Goal: Task Accomplishment & Management: Complete application form

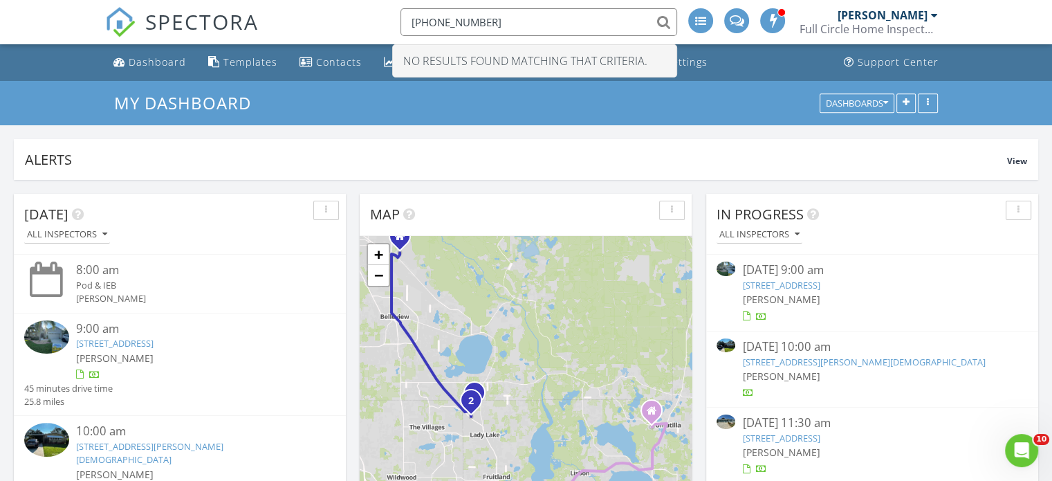
scroll to position [1281, 1074]
click at [320, 19] on div "SPECTORA 407-496-8420 No results found matching that criteria. Jim Reynolds Ful…" at bounding box center [526, 22] width 842 height 44
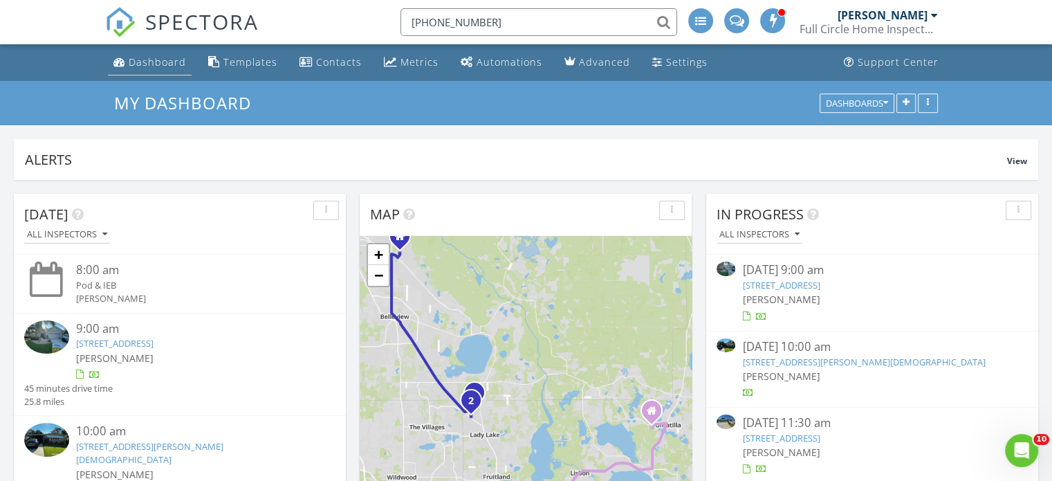
click at [163, 59] on div "Dashboard" at bounding box center [157, 61] width 57 height 13
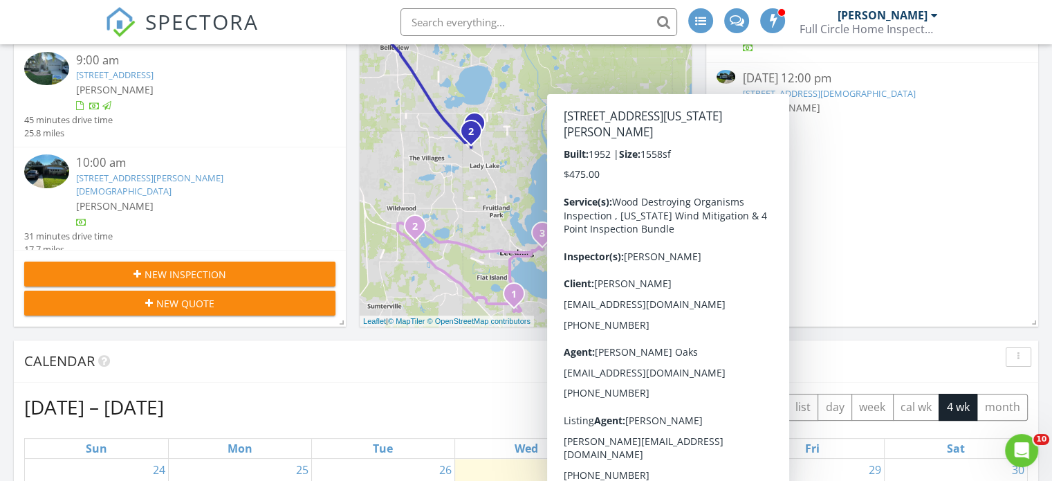
scroll to position [267, 0]
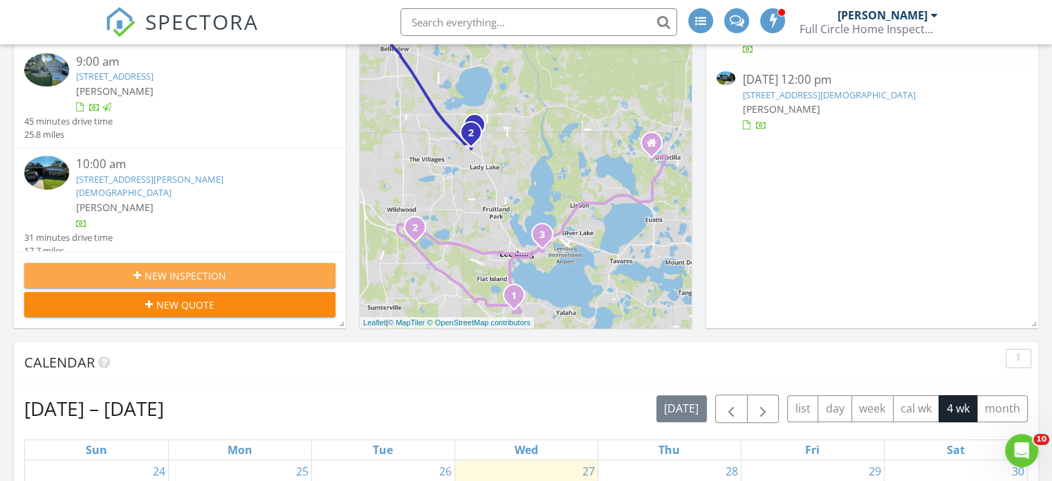
click at [250, 273] on div "New Inspection" at bounding box center [179, 275] width 289 height 15
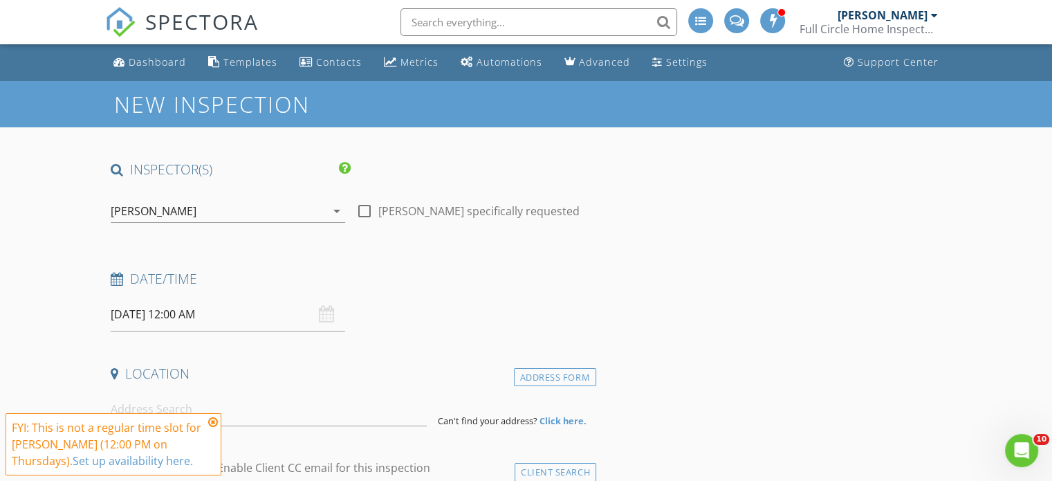
click at [338, 207] on icon "arrow_drop_down" at bounding box center [337, 211] width 17 height 17
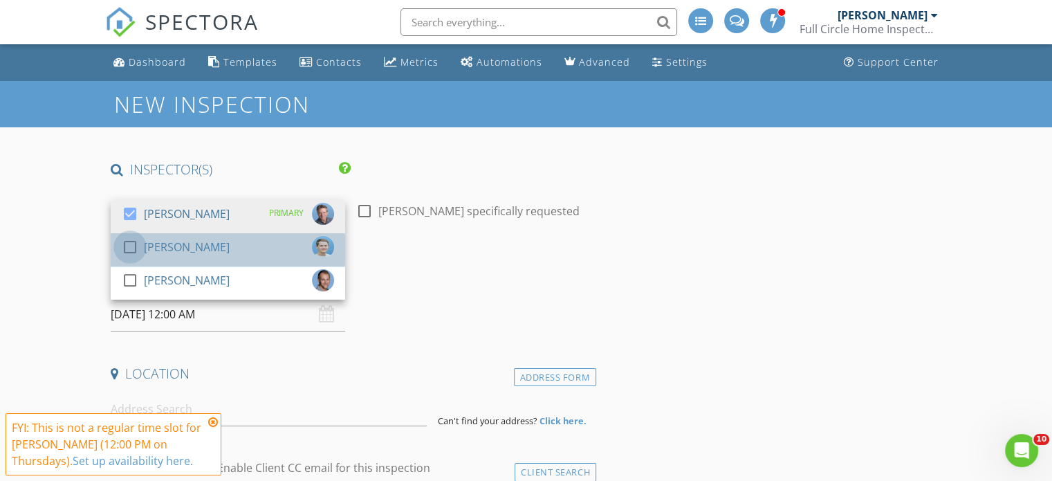
click at [128, 247] on div at bounding box center [130, 247] width 24 height 24
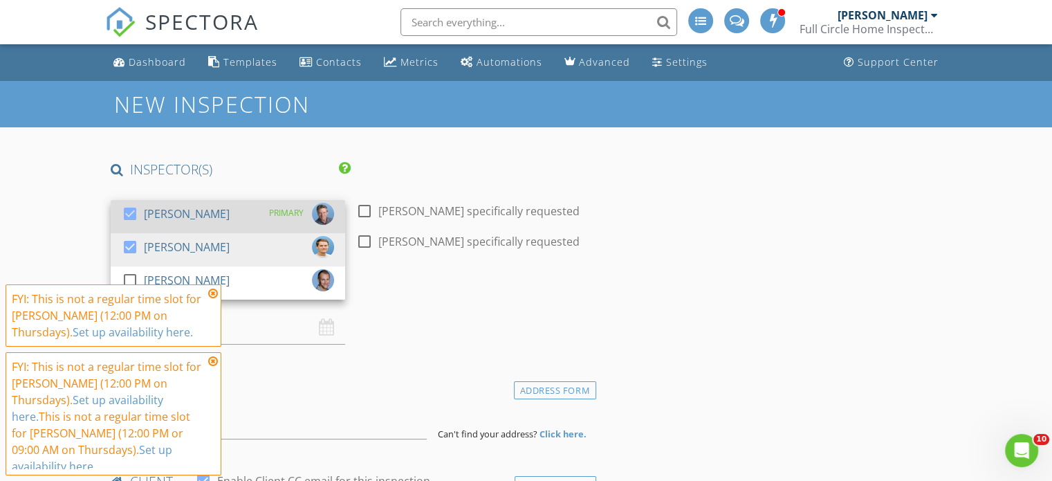
click at [129, 210] on div at bounding box center [130, 214] width 24 height 24
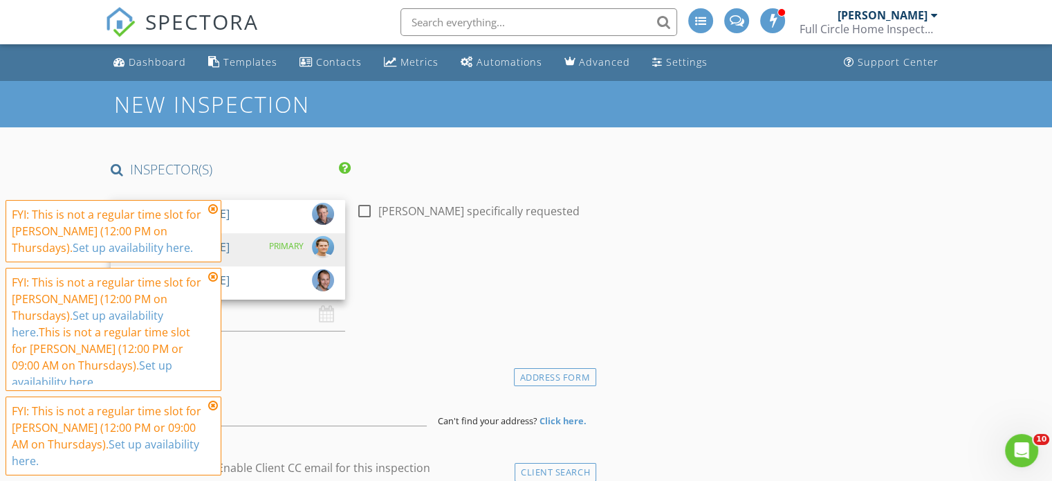
click at [211, 210] on icon at bounding box center [213, 208] width 10 height 11
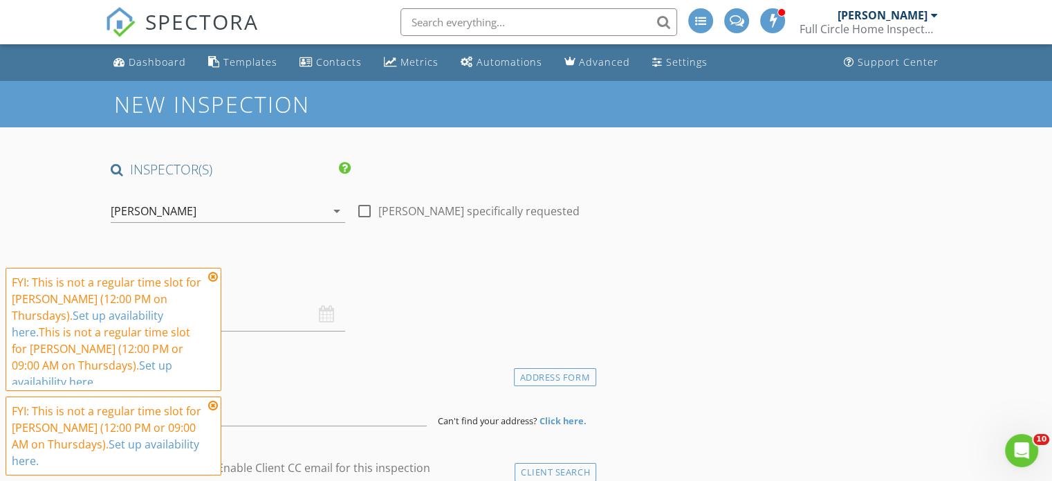
click at [217, 278] on icon at bounding box center [213, 276] width 10 height 11
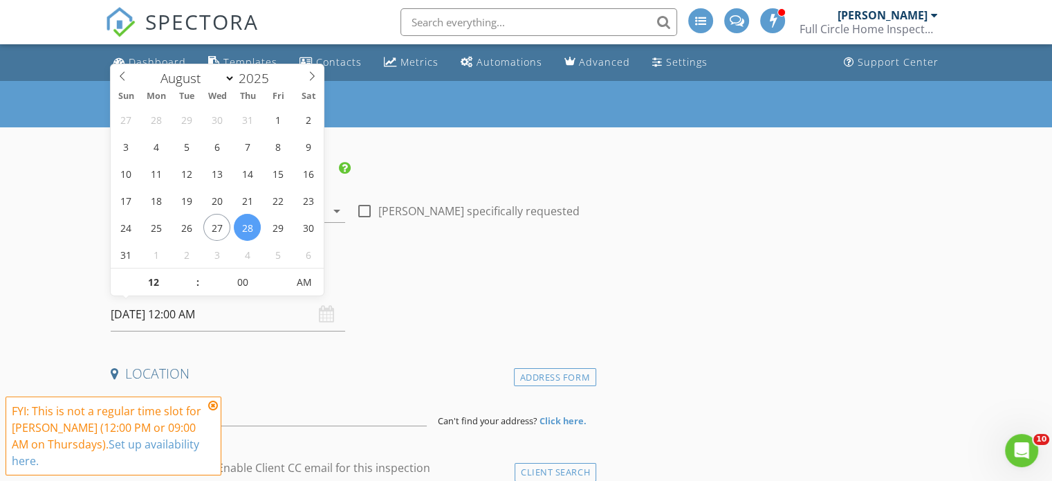
click at [227, 315] on input "08/28/2025 12:00 AM" at bounding box center [228, 314] width 235 height 34
type input "08/29/2025 12:00 AM"
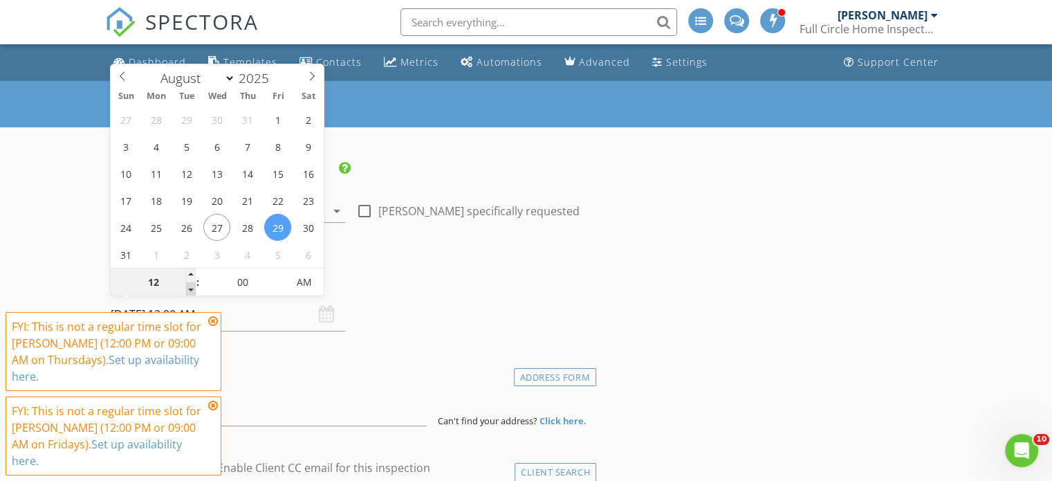
type input "11"
type input "08/29/2025 11:00 PM"
click at [188, 289] on span at bounding box center [191, 289] width 10 height 14
type input "10"
type input "08/29/2025 10:00 PM"
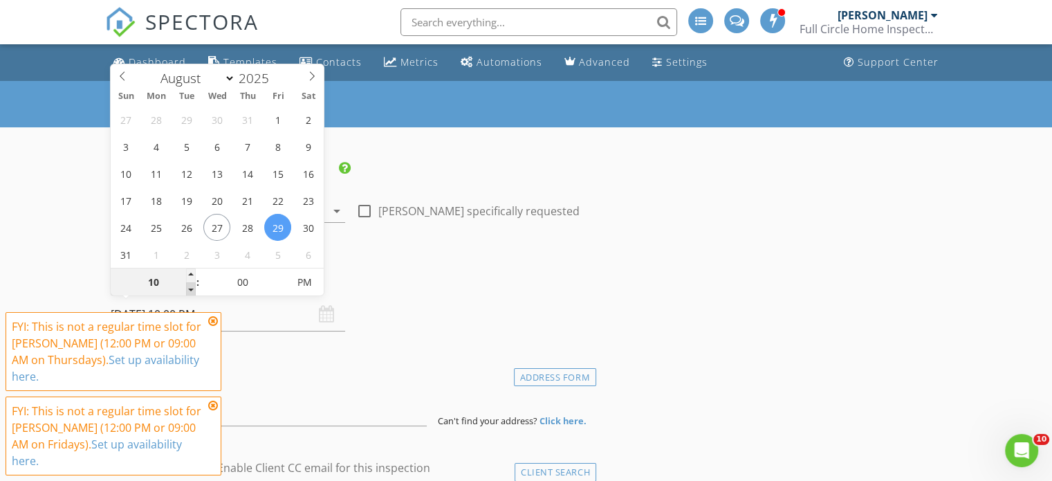
click at [188, 289] on span at bounding box center [191, 289] width 10 height 14
type input "09"
click at [188, 289] on span at bounding box center [191, 289] width 10 height 14
type input "08/29/2025 9:00 AM"
click at [302, 279] on span "PM" at bounding box center [305, 282] width 38 height 28
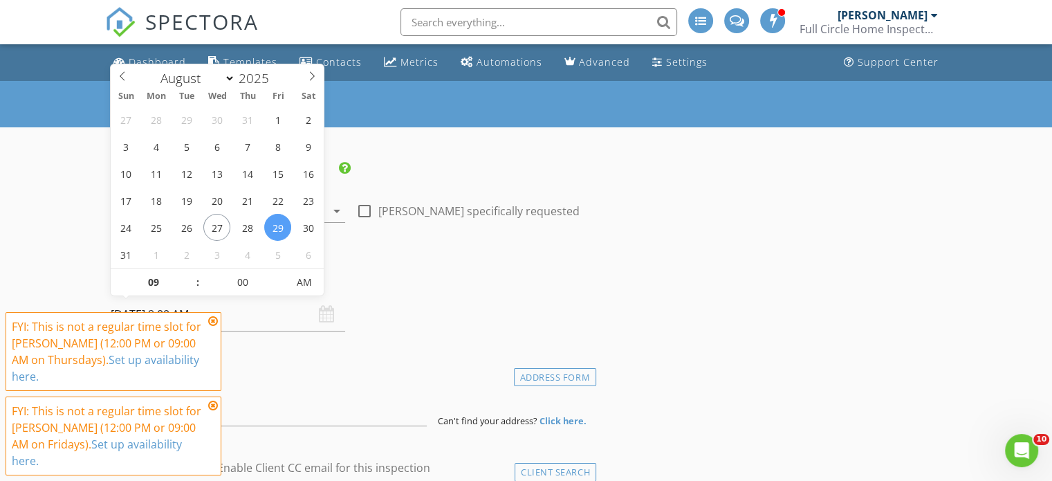
click at [212, 320] on icon at bounding box center [213, 320] width 10 height 11
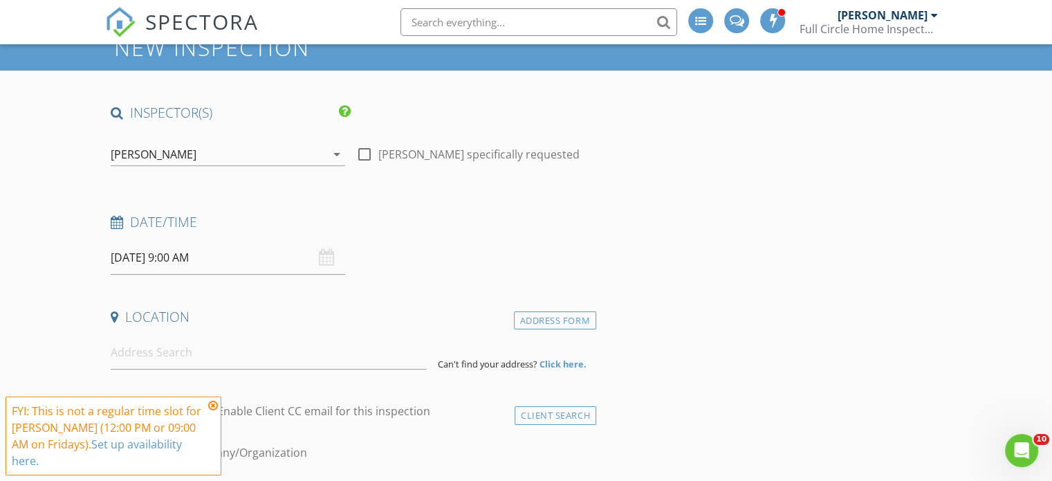
scroll to position [69, 0]
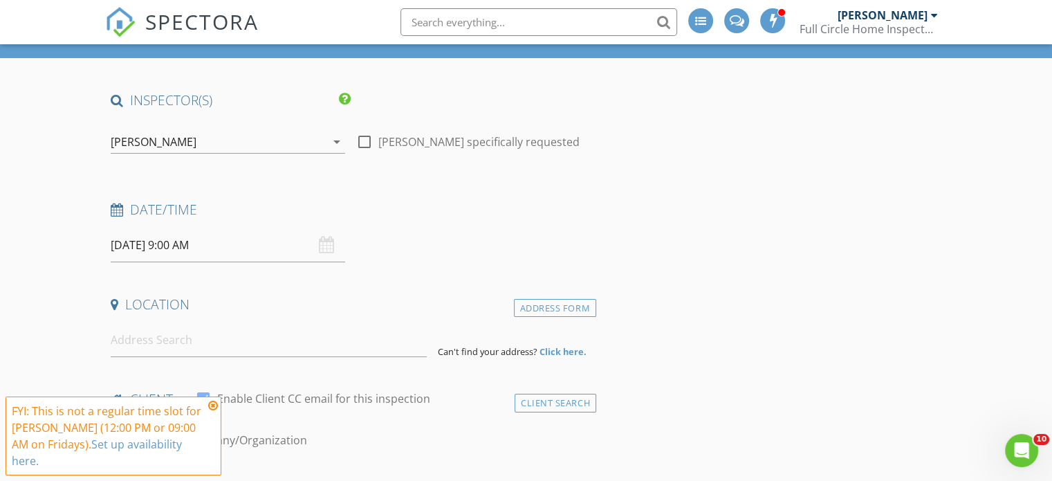
click at [213, 404] on icon at bounding box center [213, 405] width 10 height 11
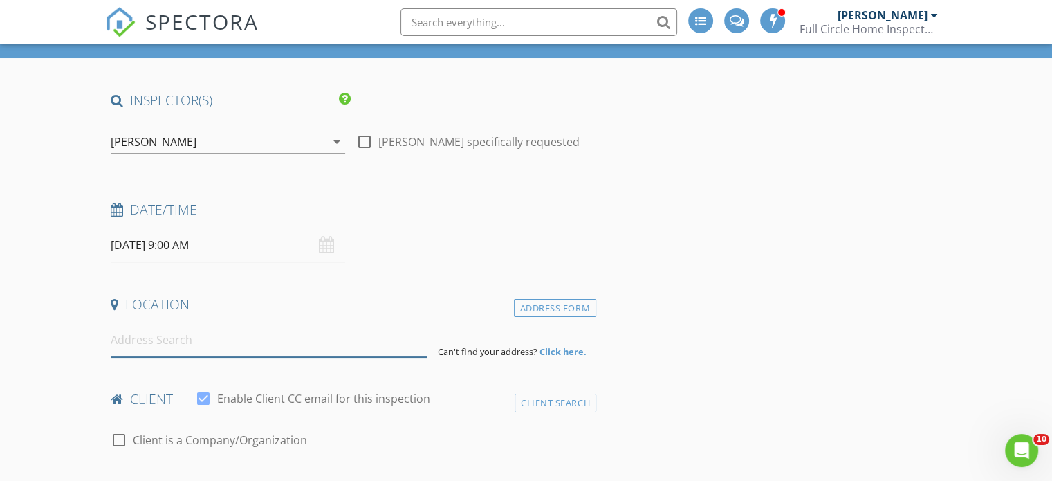
click at [135, 344] on input at bounding box center [269, 340] width 316 height 34
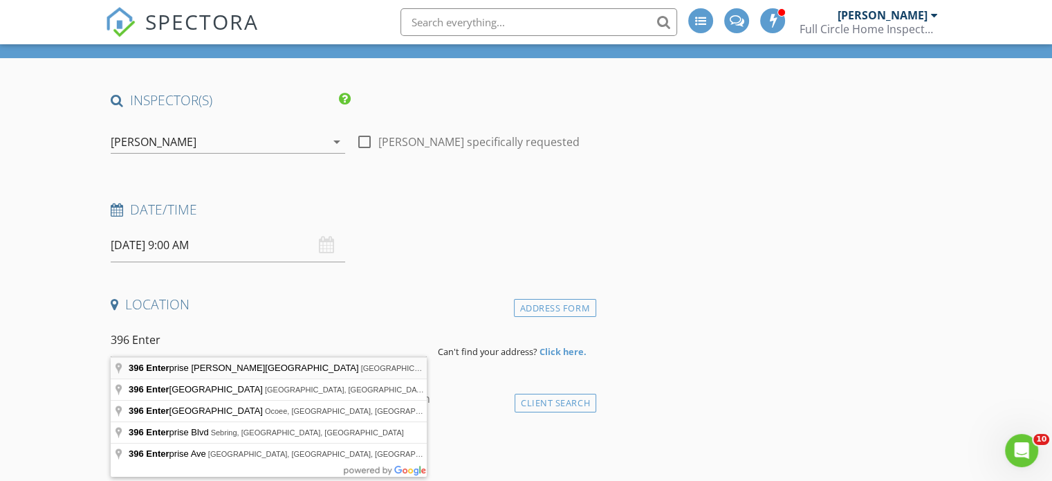
type input "396 Enterprise Osteen Road, Osteen, FL, USA"
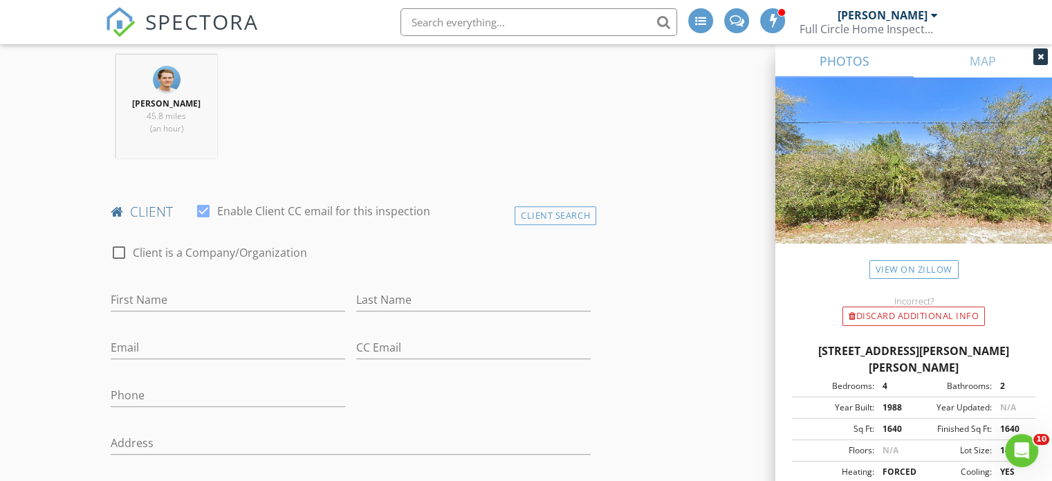
scroll to position [560, 0]
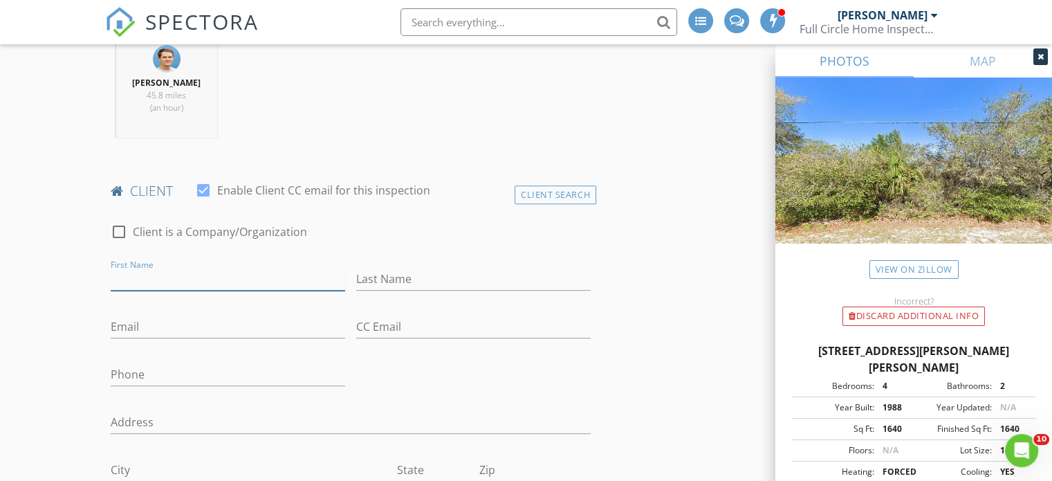
click at [122, 273] on input "First Name" at bounding box center [228, 279] width 235 height 23
type input "Wendy"
click at [367, 276] on input "Last Name" at bounding box center [473, 279] width 235 height 23
type input "Kropenick"
click at [122, 326] on input "Email" at bounding box center [228, 326] width 235 height 23
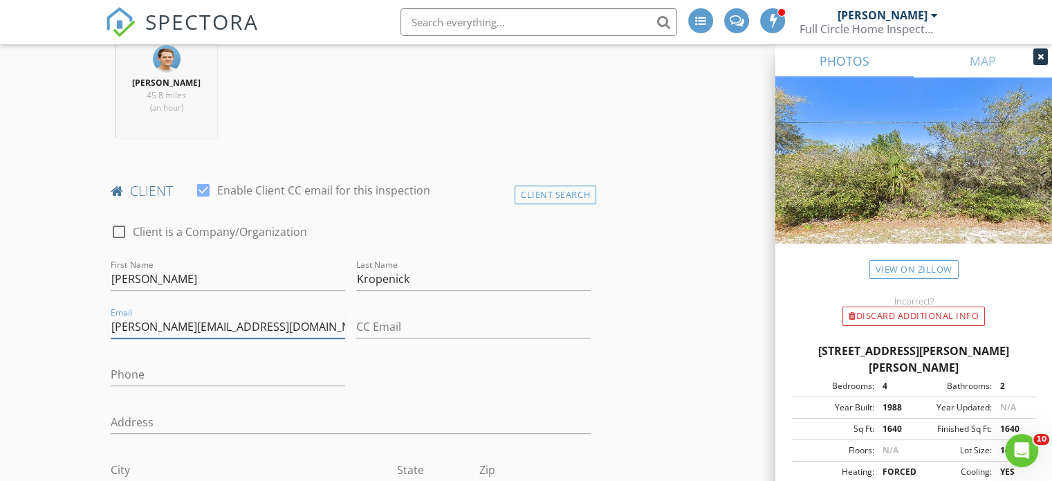
type input "wendy@fullmoontelecom.com"
click at [127, 370] on input "Phone" at bounding box center [228, 374] width 235 height 23
type input "321-578-2098"
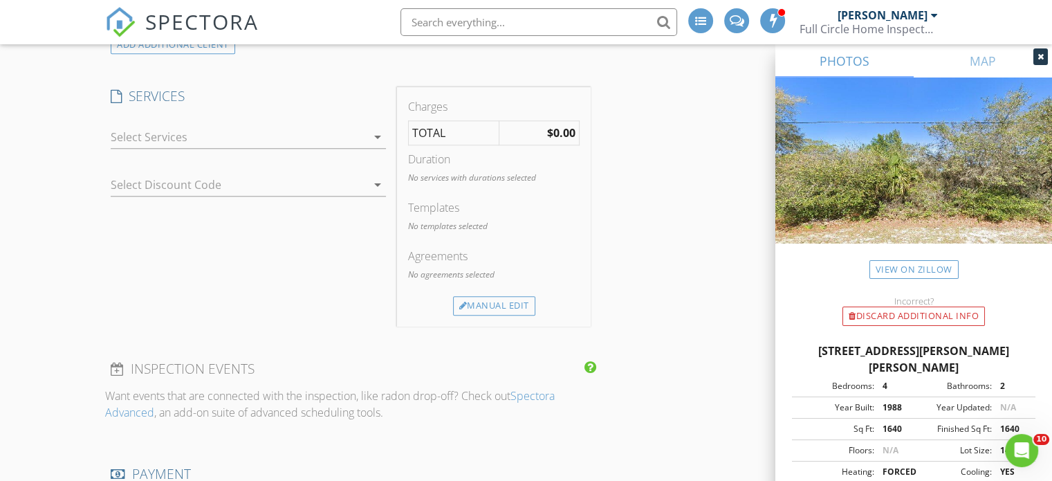
scroll to position [1237, 0]
click at [377, 135] on icon "arrow_drop_down" at bounding box center [377, 136] width 17 height 17
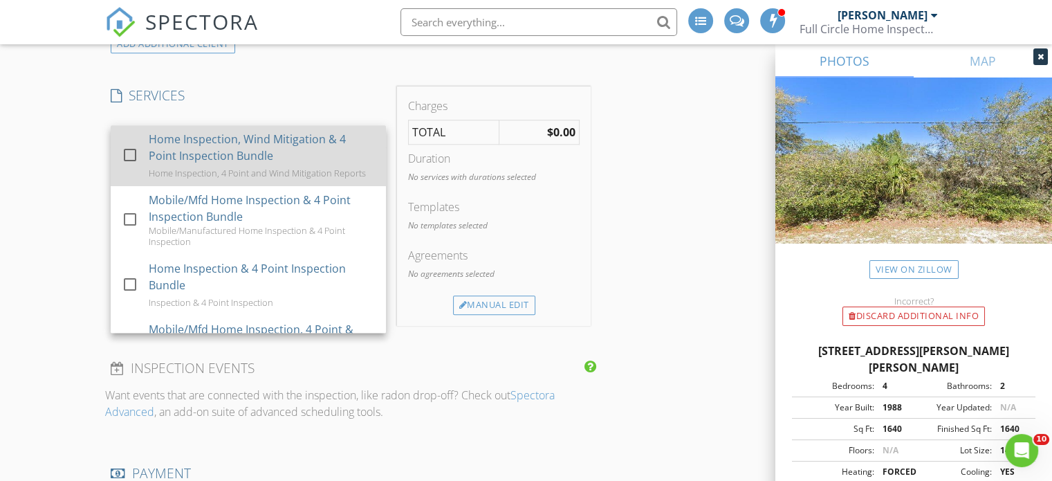
click at [131, 151] on div at bounding box center [130, 155] width 24 height 24
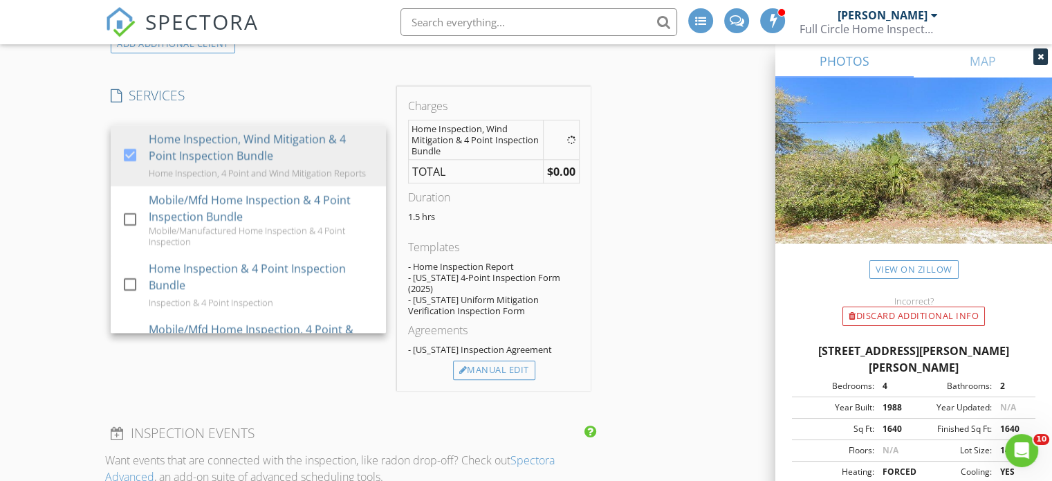
click at [58, 214] on div "New Inspection INSPECTOR(S) check_box_outline_blank Jim Reynolds check_box Tayl…" at bounding box center [526, 315] width 1052 height 2943
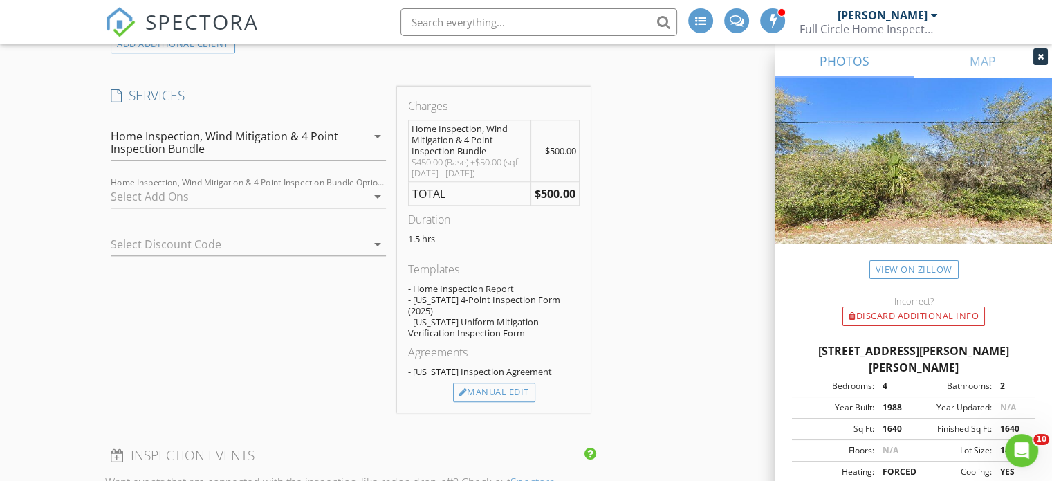
click at [153, 196] on div at bounding box center [239, 196] width 256 height 22
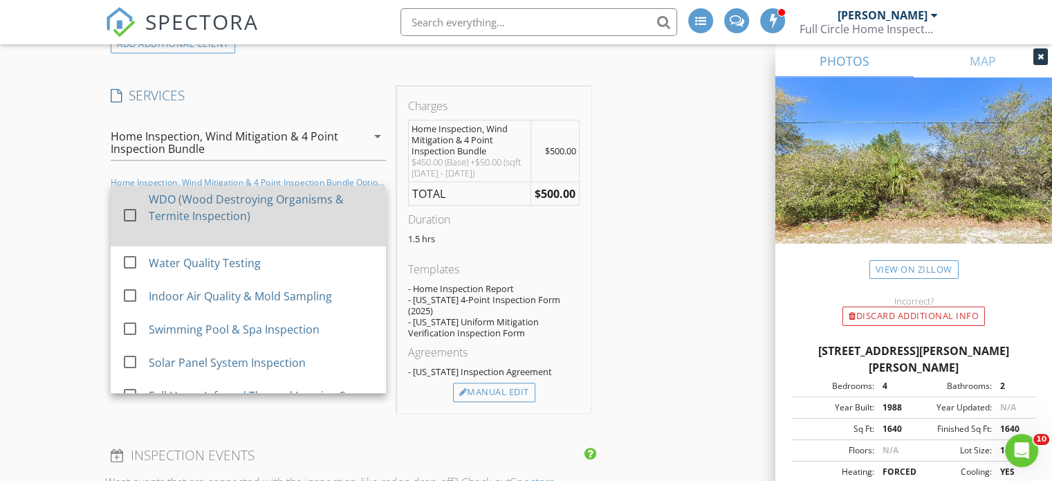
click at [129, 212] on div at bounding box center [130, 215] width 24 height 24
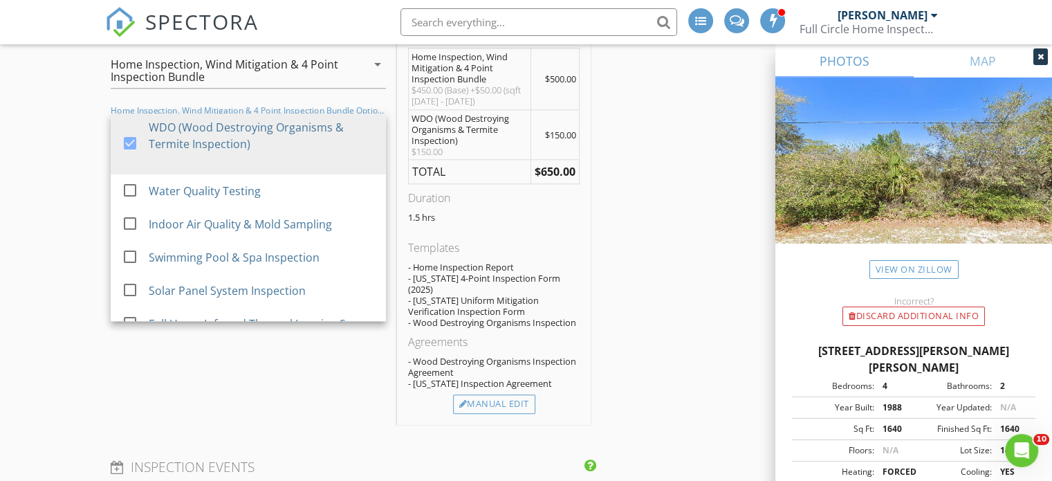
scroll to position [1309, 0]
click at [501, 394] on div "Manual Edit" at bounding box center [494, 403] width 82 height 19
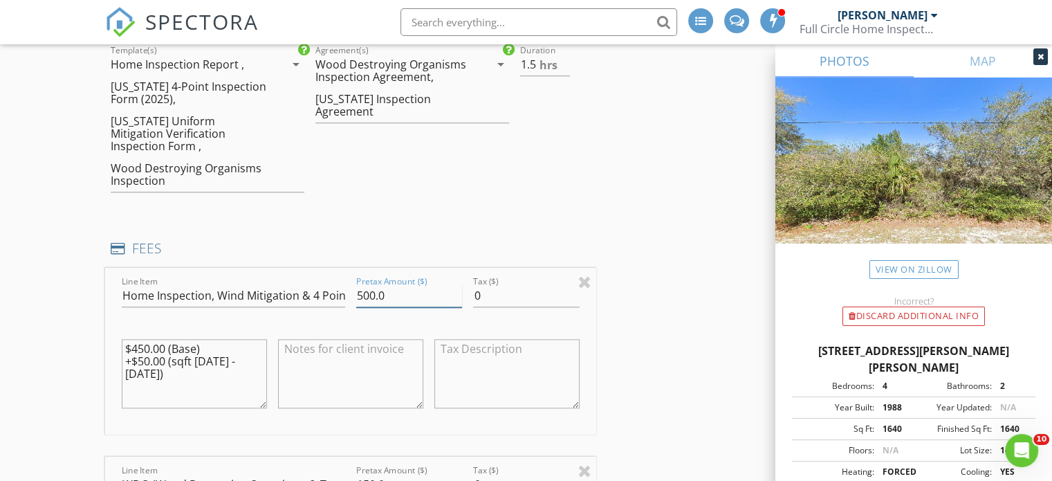
click at [387, 284] on input "500.0" at bounding box center [409, 295] width 106 height 23
type input "525.00"
click at [637, 334] on div "INSPECTOR(S) check_box_outline_blank Jim Reynolds check_box Taylor Reynolds PRI…" at bounding box center [526, 462] width 842 height 3221
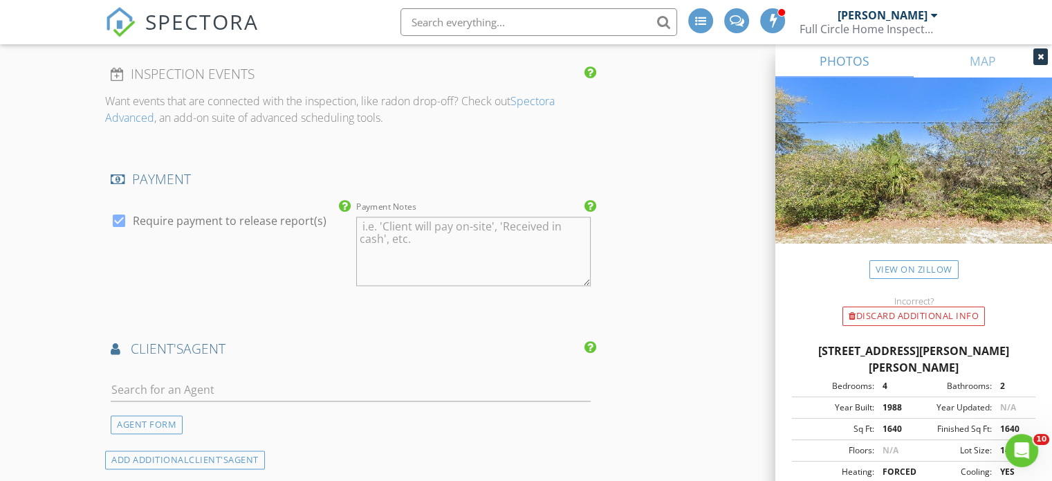
scroll to position [2078, 0]
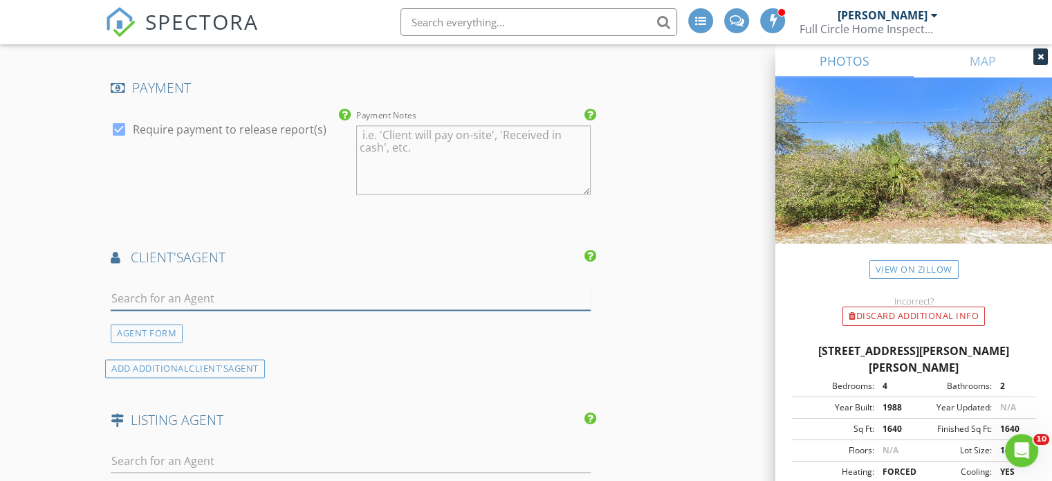
click at [123, 287] on input "text" at bounding box center [351, 298] width 480 height 23
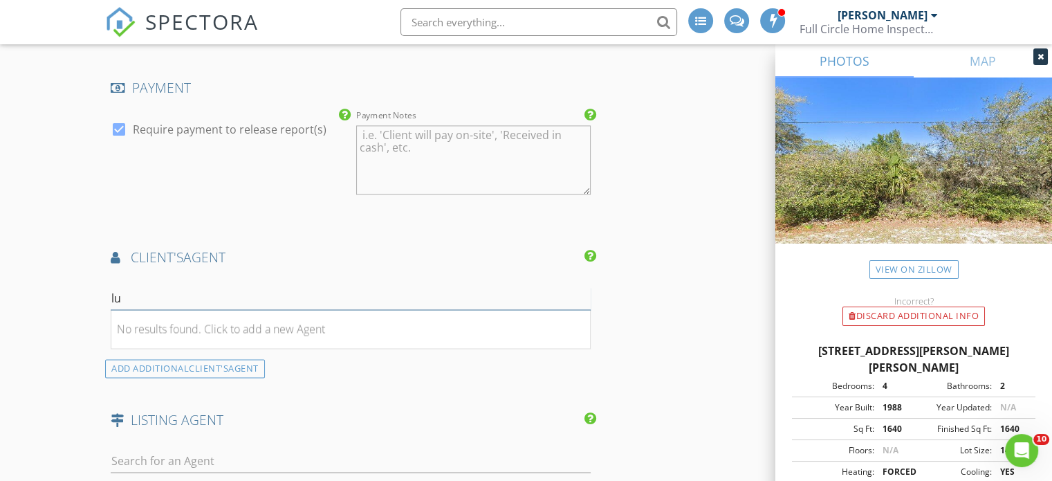
type input "l"
click at [151, 324] on div "AGENT FORM" at bounding box center [147, 333] width 72 height 19
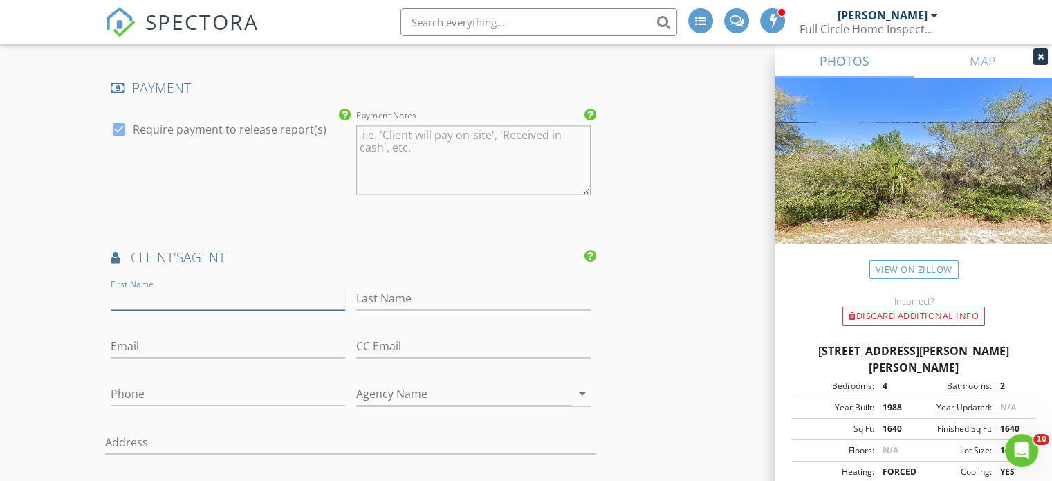
click at [130, 287] on input "First Name" at bounding box center [228, 298] width 235 height 23
type input "Lucinda"
click at [369, 287] on input "Last Name" at bounding box center [473, 298] width 235 height 23
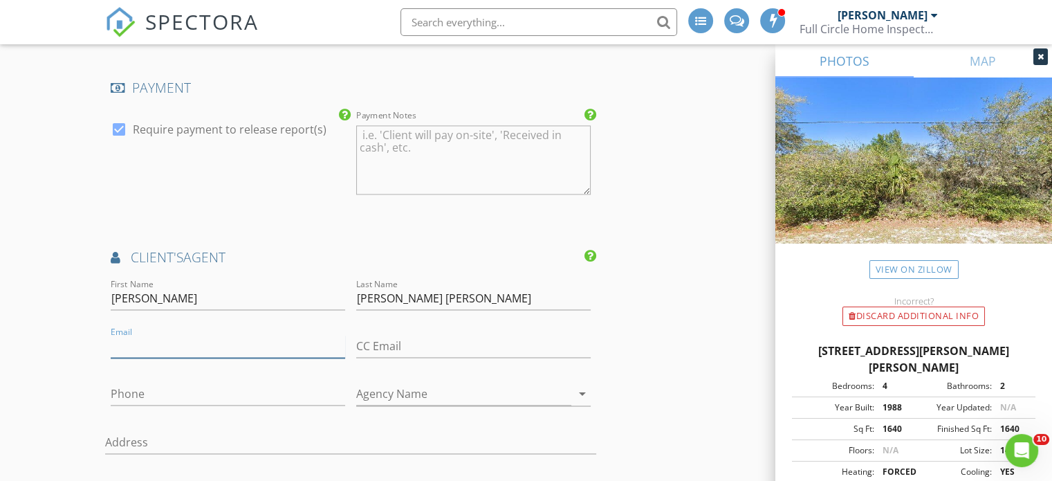
click at [119, 335] on input "Email" at bounding box center [228, 346] width 235 height 23
click at [437, 287] on input "Moore Watson" at bounding box center [473, 298] width 235 height 23
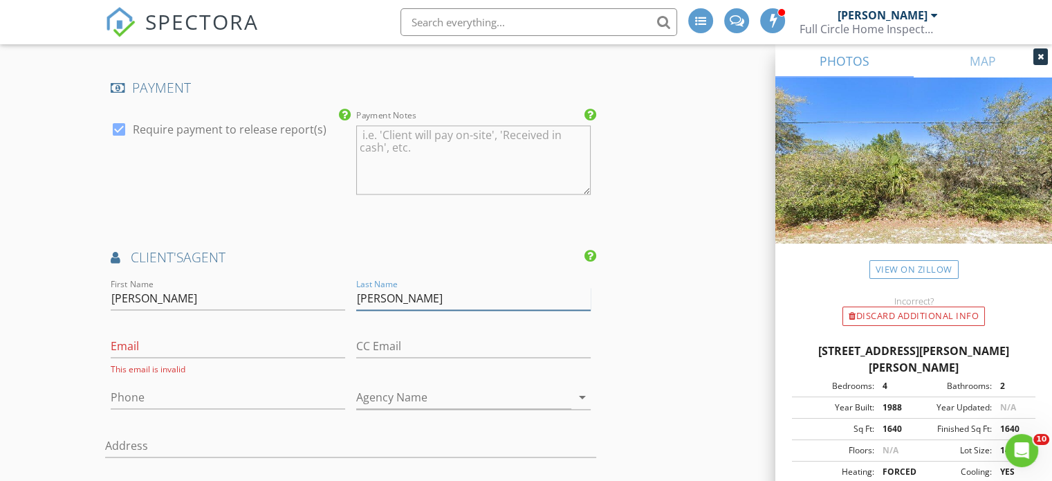
type input "Moore"
click at [124, 335] on input "Email" at bounding box center [228, 346] width 235 height 23
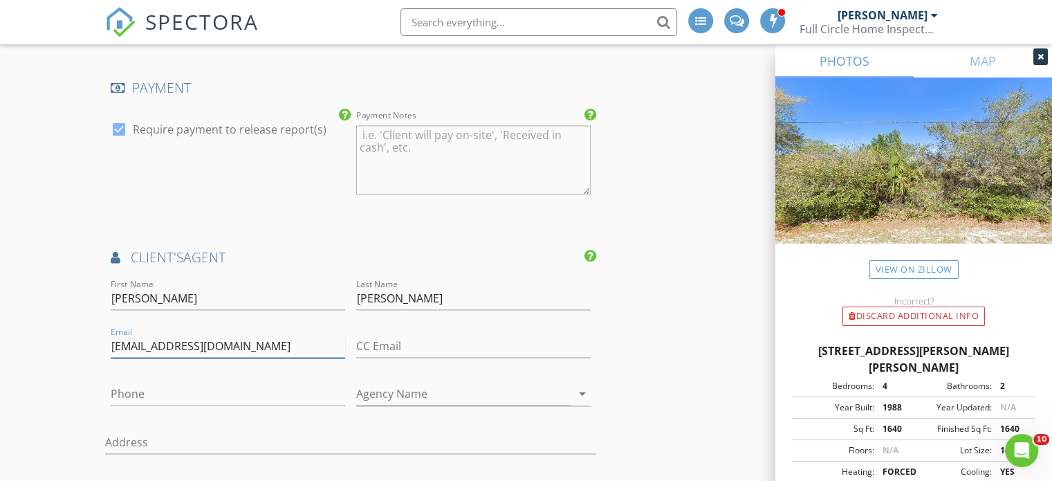
type input "lucindamoore@watsonrealtycorp.com"
click at [119, 383] on input "Phone" at bounding box center [228, 394] width 235 height 23
type input "407-496-8420"
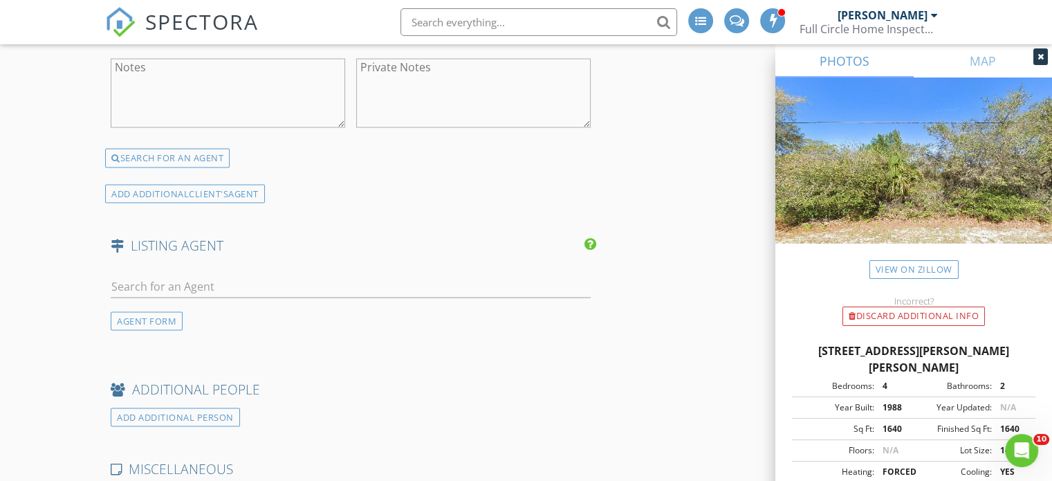
scroll to position [2618, 0]
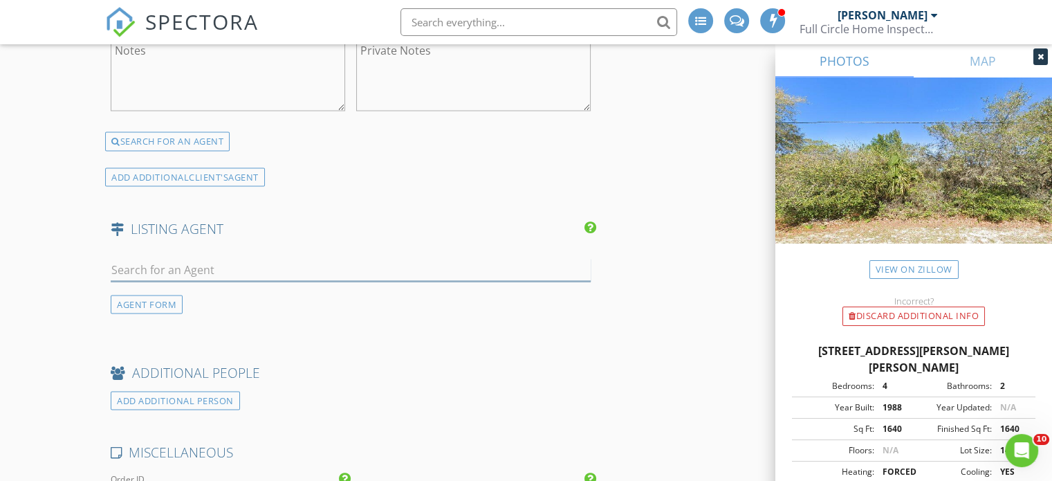
click at [120, 258] on input "text" at bounding box center [351, 269] width 480 height 23
type input "j"
click at [155, 295] on div "AGENT FORM" at bounding box center [147, 304] width 72 height 19
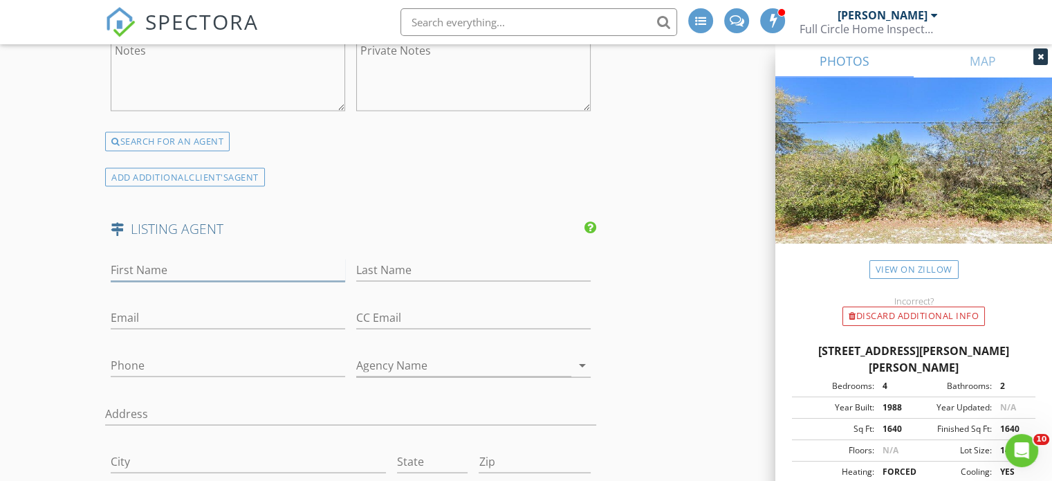
click at [131, 258] on input "First Name" at bounding box center [228, 269] width 235 height 23
type input "Joe"
click at [371, 258] on input "Last Name" at bounding box center [473, 269] width 235 height 23
type input "Monaco Jr"
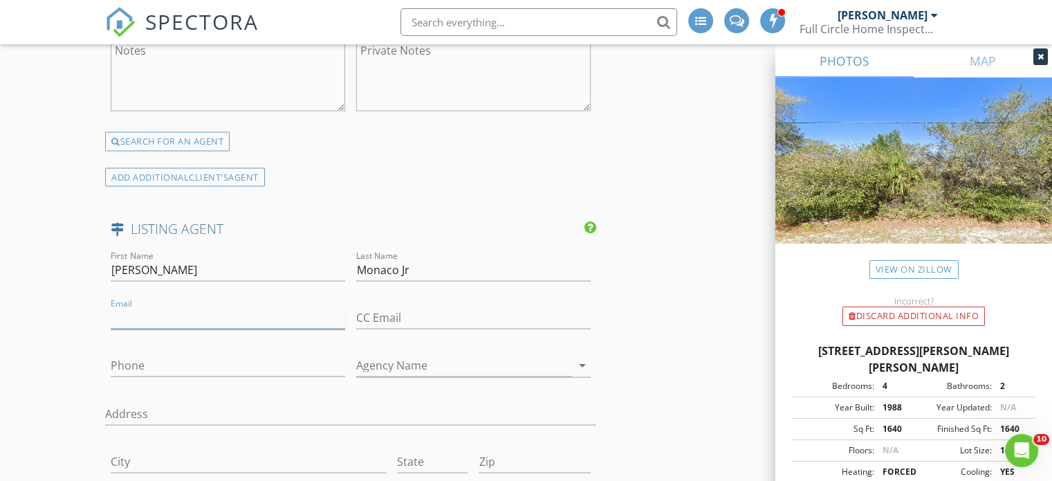
click at [123, 306] on input "Email" at bounding box center [228, 317] width 235 height 23
type input "joemonacorealtor@gmail.com"
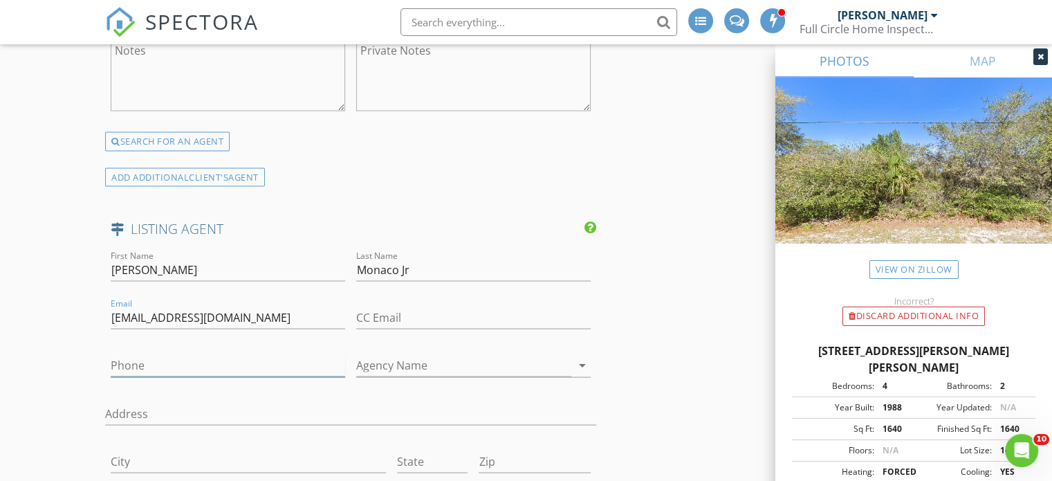
click at [128, 354] on input "Phone" at bounding box center [228, 365] width 235 height 23
type input "407-222-9080"
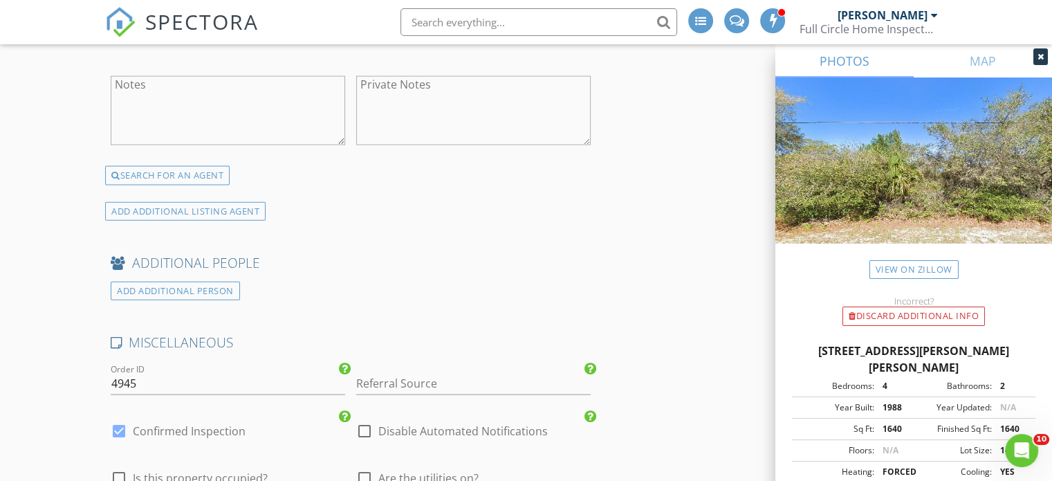
scroll to position [3174, 0]
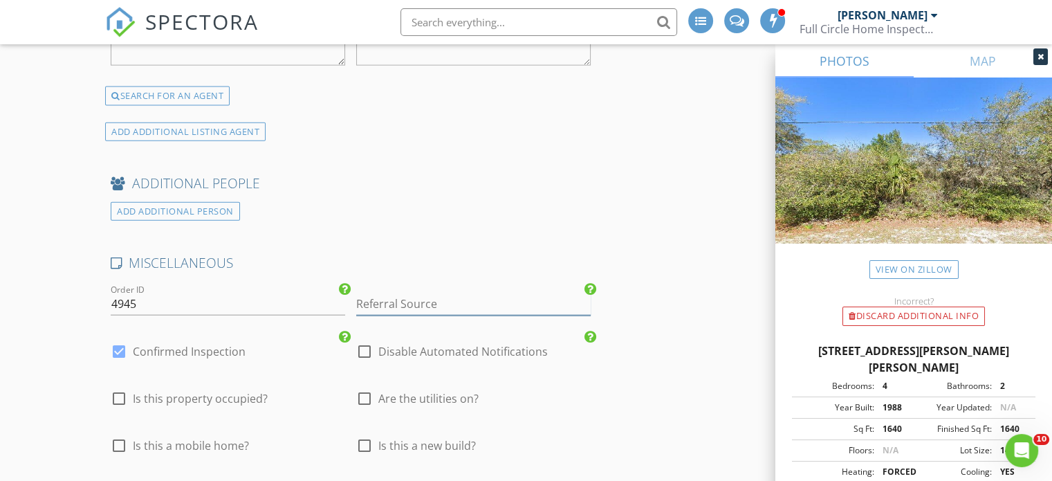
click at [371, 293] on input "Referral Source" at bounding box center [473, 304] width 235 height 23
type input "previous seller"
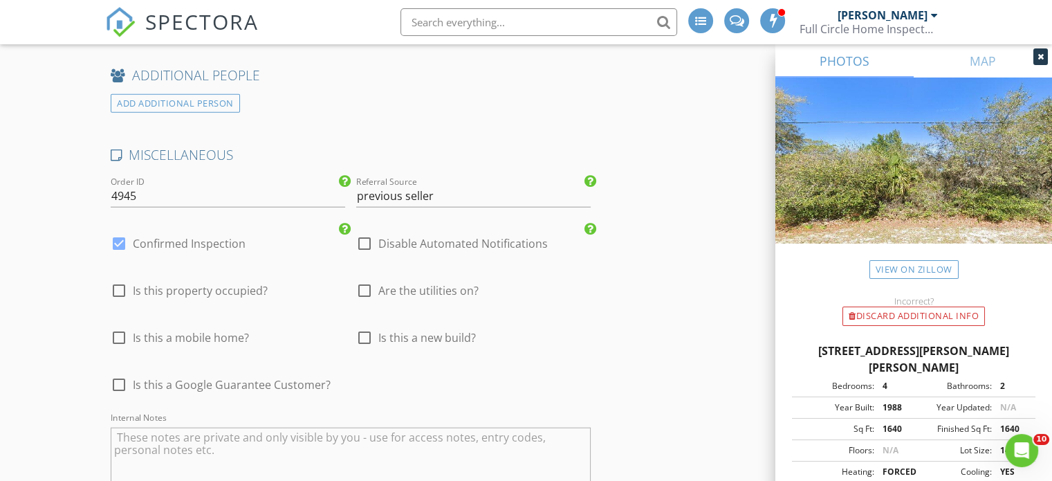
scroll to position [3284, 0]
click at [131, 425] on textarea "Internal Notes" at bounding box center [351, 459] width 480 height 69
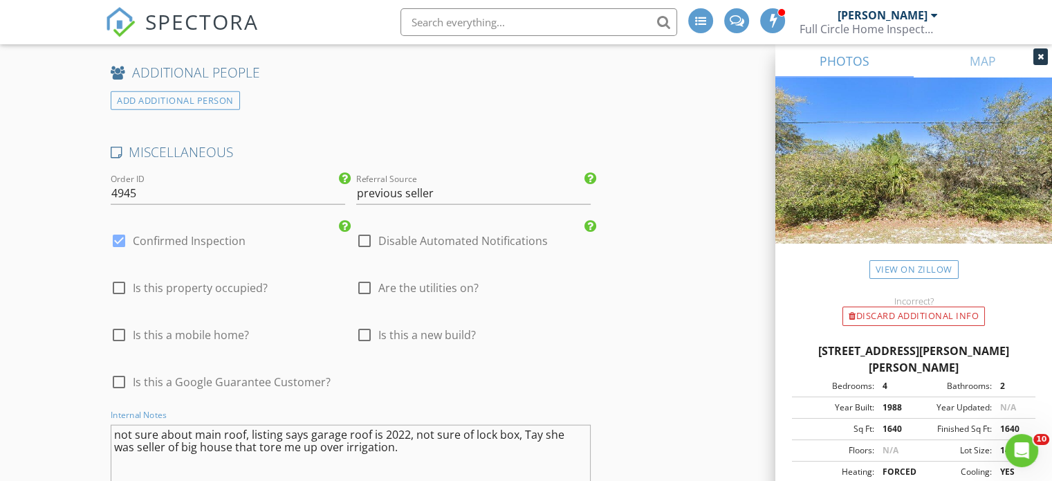
type textarea "not sure about main roof, listing says garage roof is 2022, not sure of lock bo…"
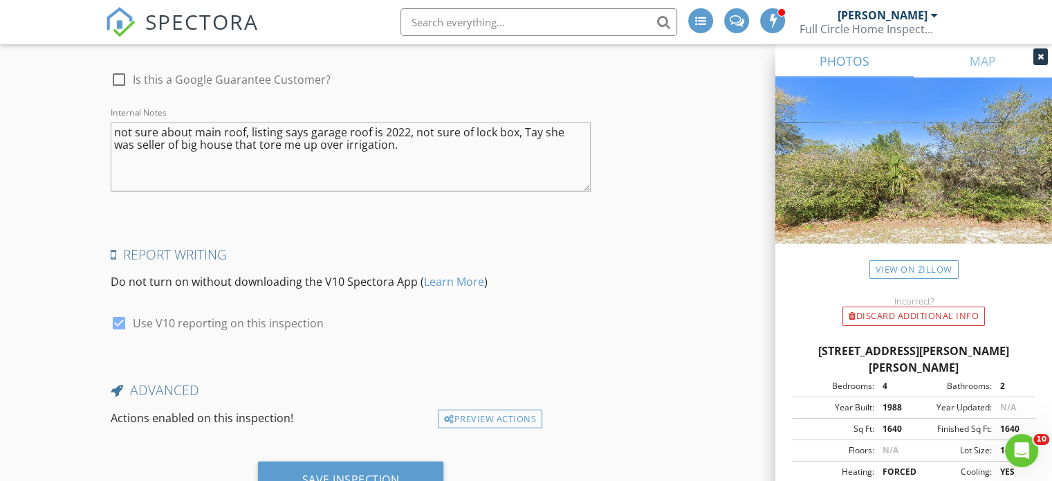
scroll to position [3627, 0]
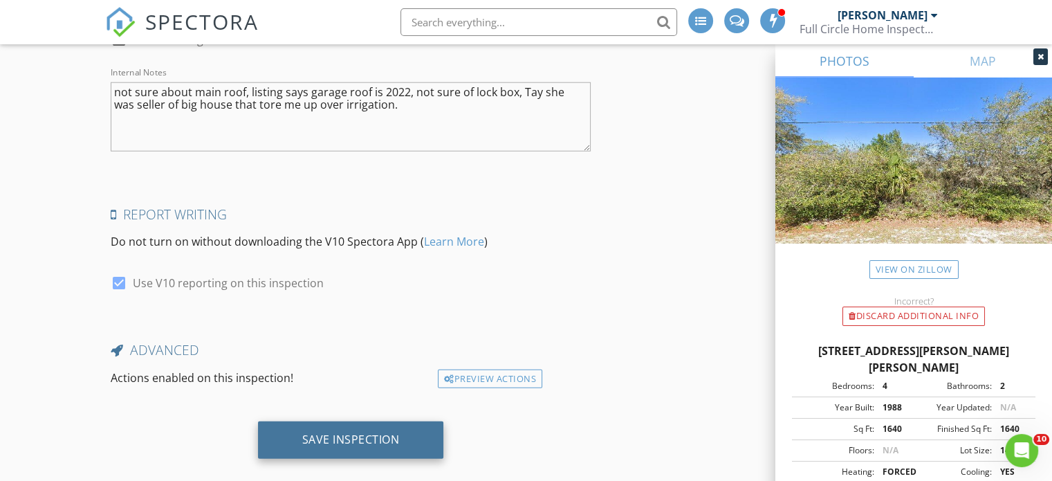
click at [376, 432] on div "Save Inspection" at bounding box center [351, 439] width 98 height 14
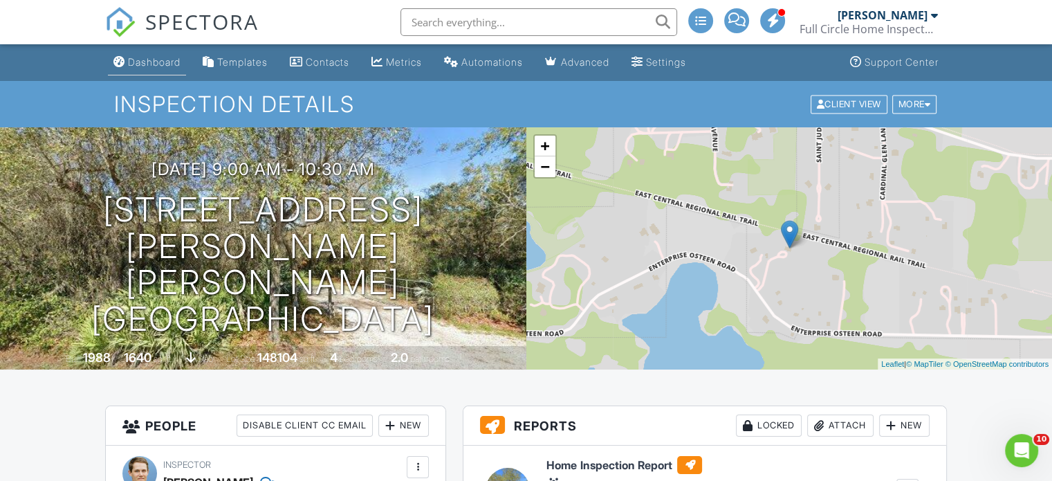
click at [155, 63] on div "Dashboard" at bounding box center [154, 62] width 53 height 12
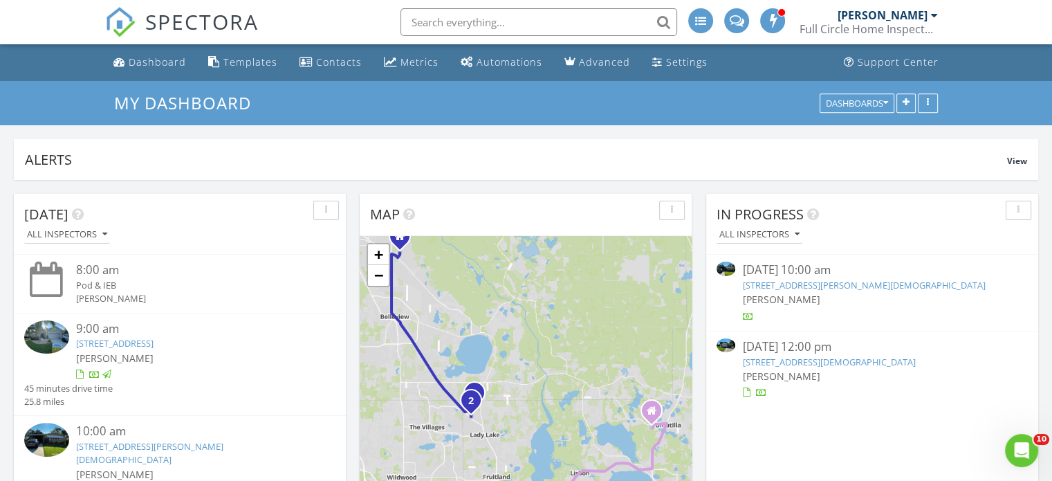
click at [805, 361] on link "[STREET_ADDRESS][DEMOGRAPHIC_DATA]" at bounding box center [828, 362] width 173 height 12
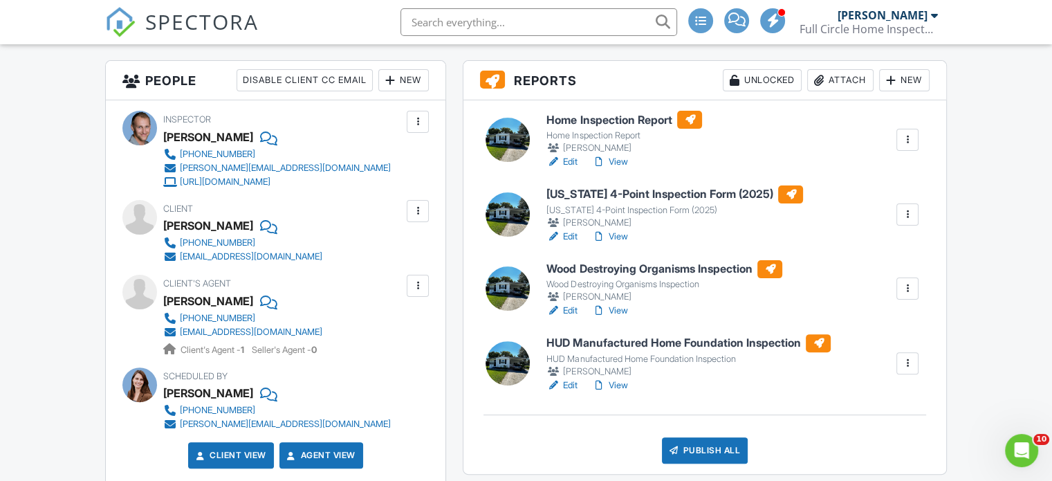
scroll to position [318, 0]
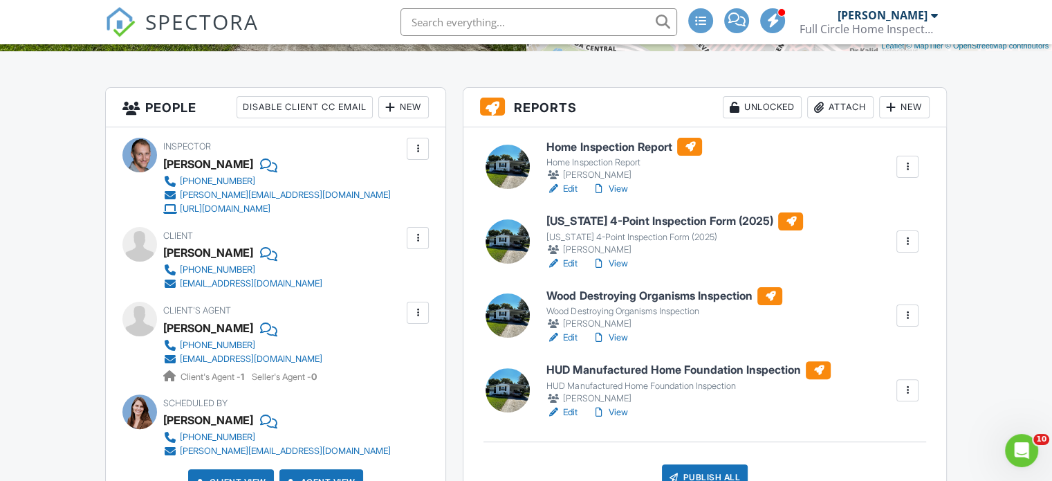
click at [652, 291] on h6 "Wood Destroying Organisms Inspection" at bounding box center [665, 296] width 236 height 18
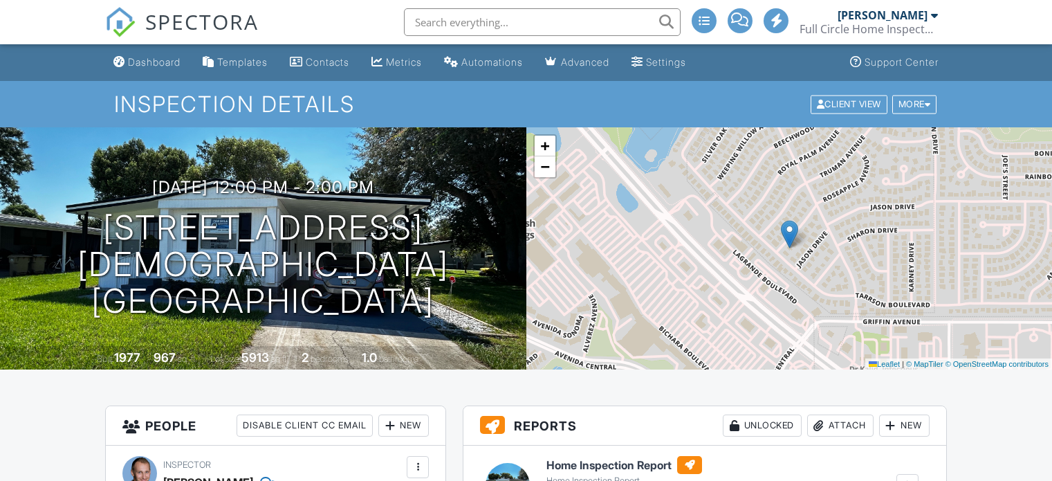
scroll to position [259, 0]
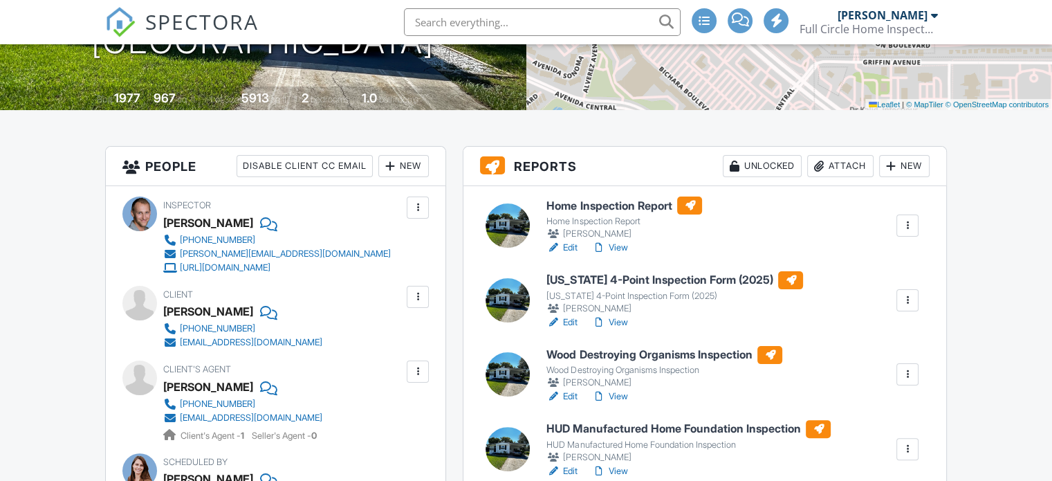
click at [645, 428] on h6 "HUD Manufactured Home Foundation Inspection" at bounding box center [689, 429] width 284 height 18
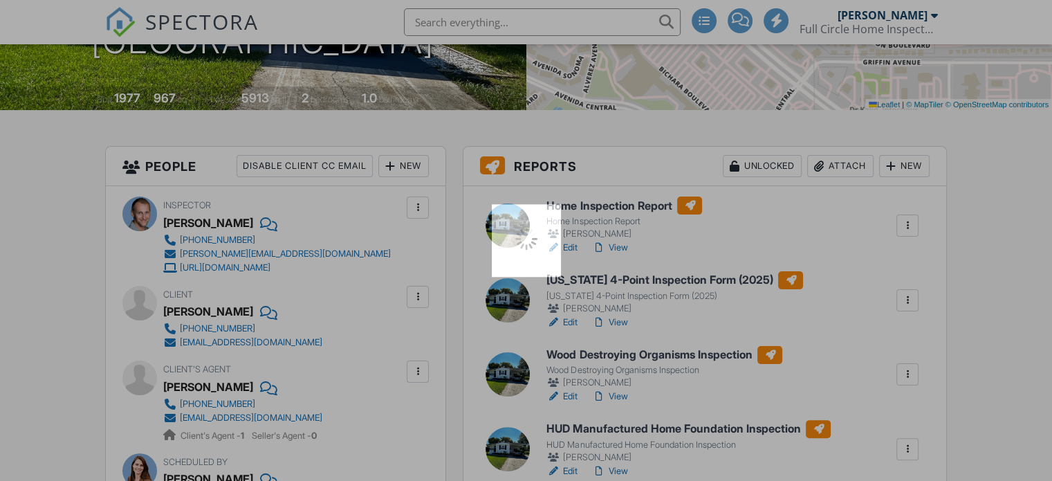
scroll to position [0, 0]
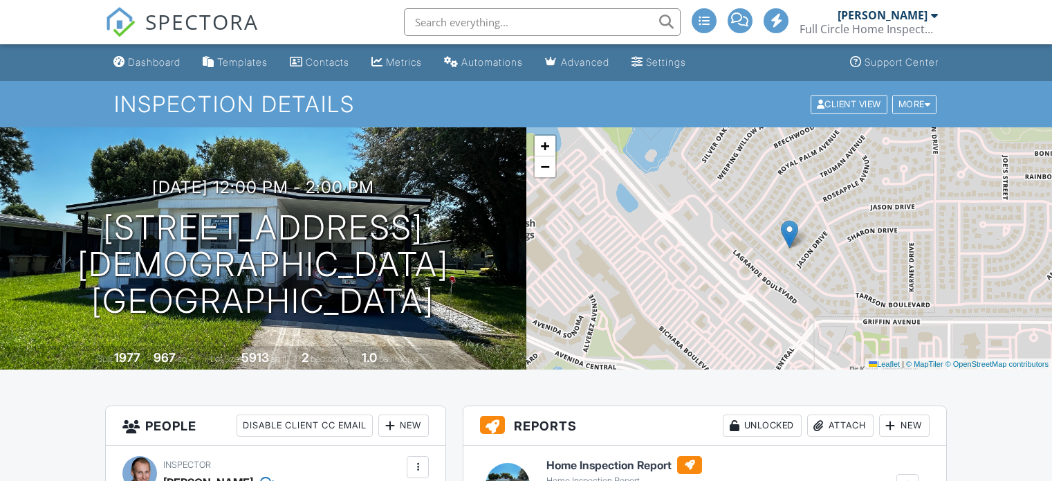
scroll to position [252, 0]
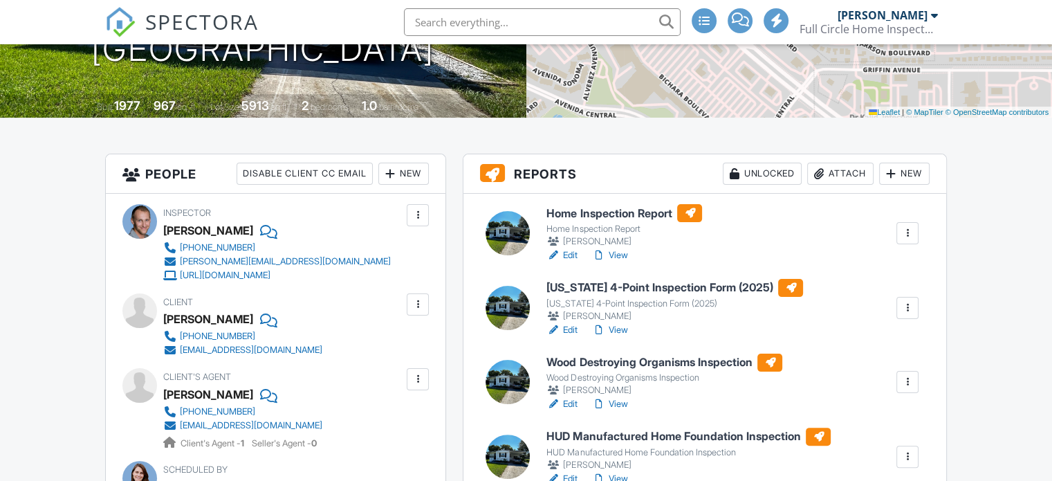
click at [616, 297] on h6 "[US_STATE] 4-Point Inspection Form (2025)" at bounding box center [675, 288] width 257 height 18
